Goal: Navigation & Orientation: Understand site structure

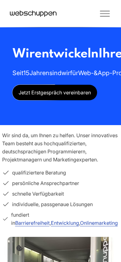
click at [106, 16] on icon "Toggle Menu" at bounding box center [105, 13] width 12 height 12
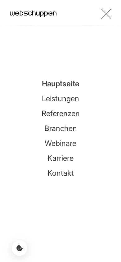
click at [64, 114] on link "Referenzen" at bounding box center [61, 113] width 38 height 9
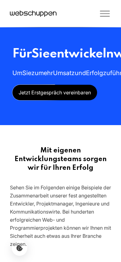
click at [106, 11] on icon "Toggle Menu" at bounding box center [104, 11] width 9 height 0
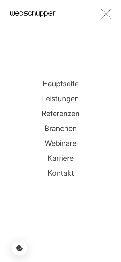
click at [61, 159] on link "Karriere" at bounding box center [61, 158] width 26 height 9
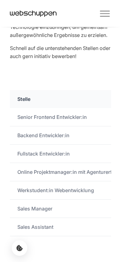
scroll to position [612, 0]
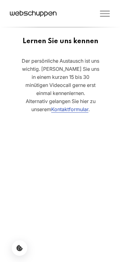
click at [109, 10] on icon "Toggle Menu" at bounding box center [105, 13] width 12 height 12
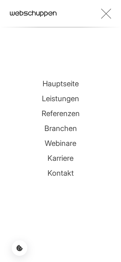
click at [63, 174] on link "Kontakt" at bounding box center [61, 173] width 26 height 9
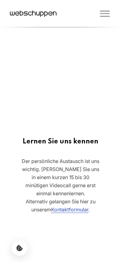
scroll to position [663, 0]
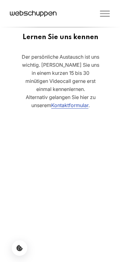
click at [106, 11] on icon "Toggle Menu" at bounding box center [104, 11] width 9 height 0
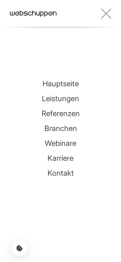
click at [20, 249] on icon "Cookie-Einstellungen öffnen" at bounding box center [19, 248] width 6 height 6
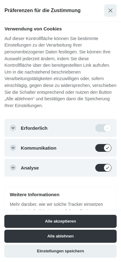
click at [72, 221] on button "Alle akzeptieren" at bounding box center [60, 221] width 112 height 13
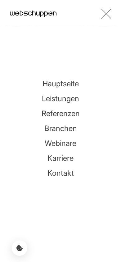
click at [106, 10] on icon "Toggle Menu" at bounding box center [106, 13] width 10 height 12
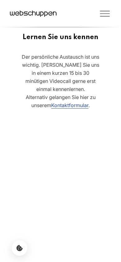
click at [109, 16] on icon "Toggle Menu" at bounding box center [104, 16] width 9 height 0
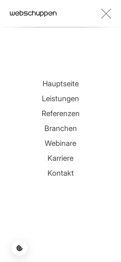
click at [65, 85] on link "Hauptseite" at bounding box center [61, 83] width 36 height 9
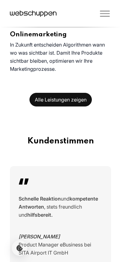
scroll to position [694, 0]
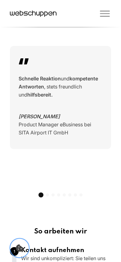
click at [21, 249] on icon "Cookie-Einstellungen öffnen" at bounding box center [19, 248] width 7 height 7
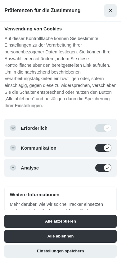
click at [109, 149] on input "Kommunikation" at bounding box center [104, 148] width 16 height 7
click at [105, 148] on input "Kommunikation" at bounding box center [104, 148] width 16 height 7
checkbox input "true"
click at [115, 8] on button "Modal schließen" at bounding box center [111, 10] width 12 height 12
